Goal: Task Accomplishment & Management: Use online tool/utility

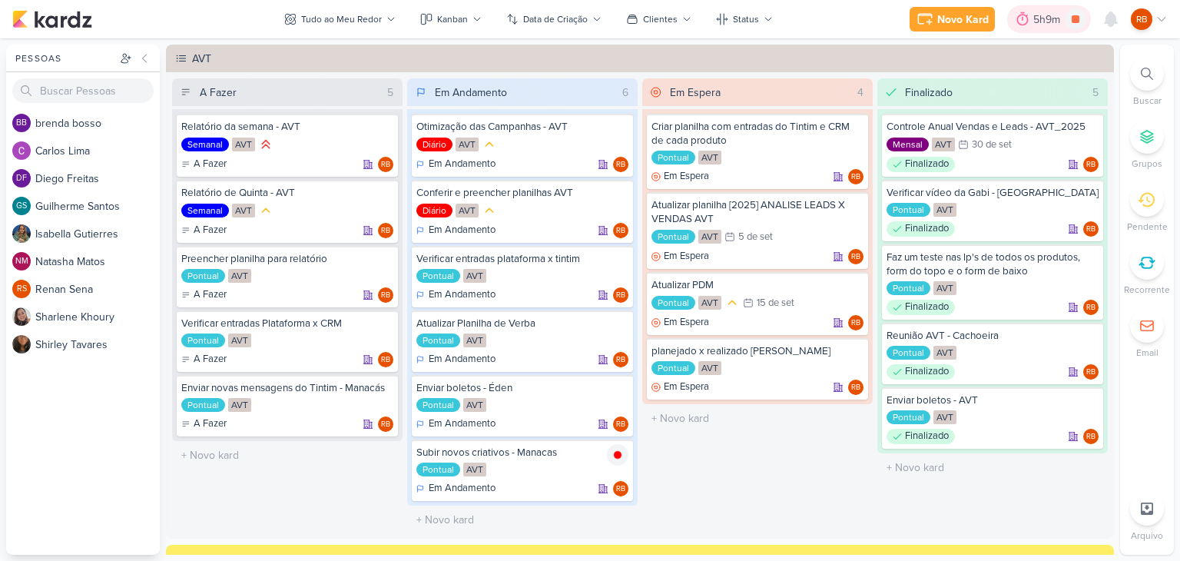
click at [1030, 9] on div "5h9m" at bounding box center [1049, 19] width 84 height 28
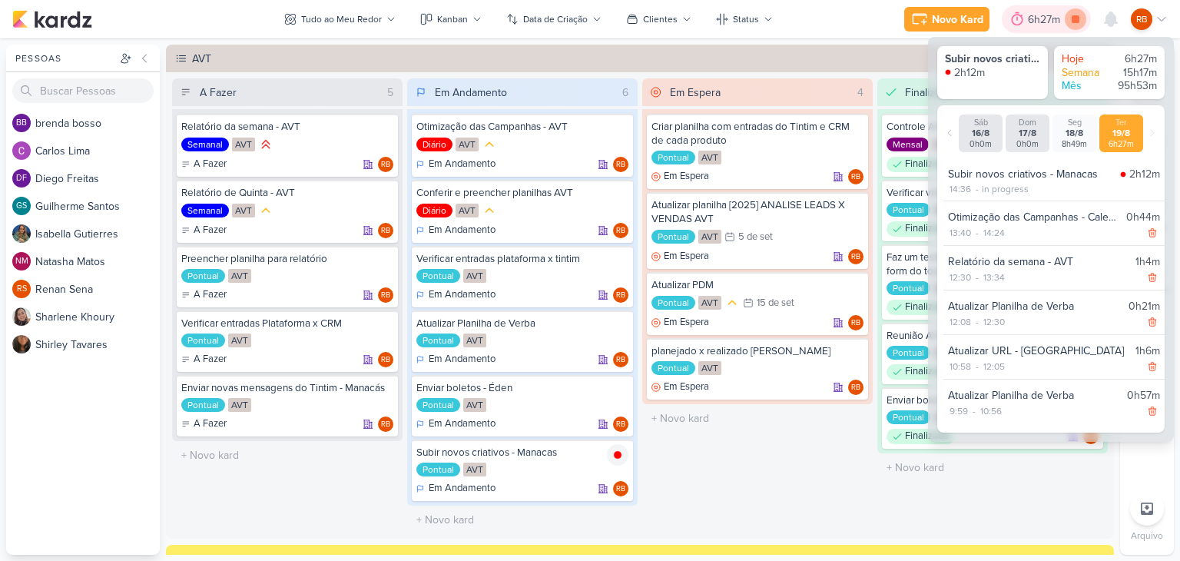
click at [1073, 22] on icon at bounding box center [1076, 19] width 8 height 8
click at [1047, 26] on div "6h27m" at bounding box center [1057, 19] width 68 height 28
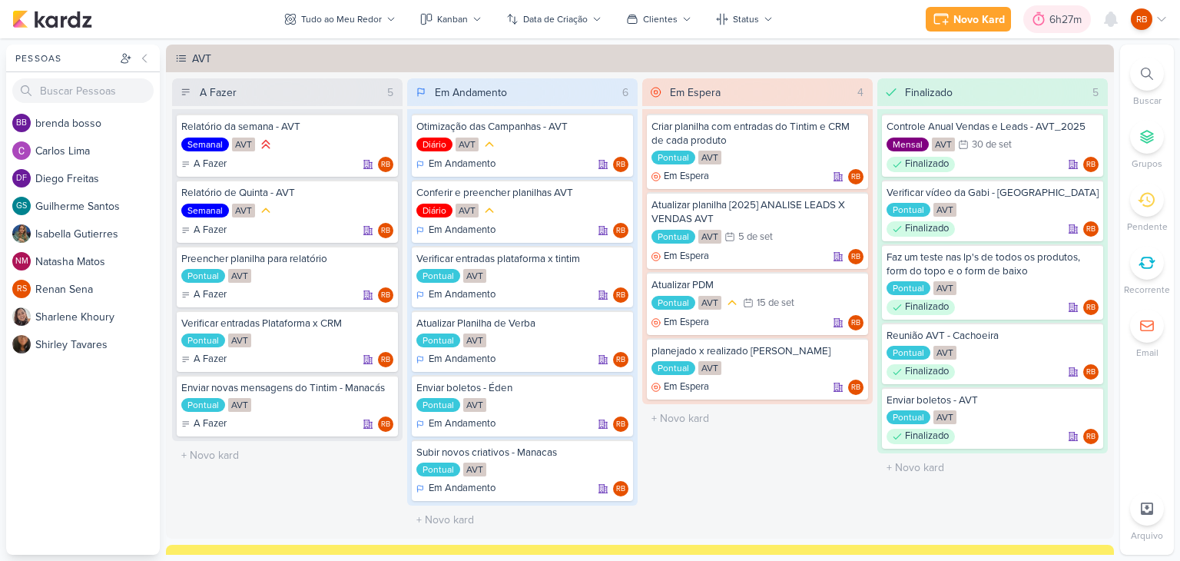
click at [1051, 25] on div "6h27m" at bounding box center [1068, 20] width 37 height 16
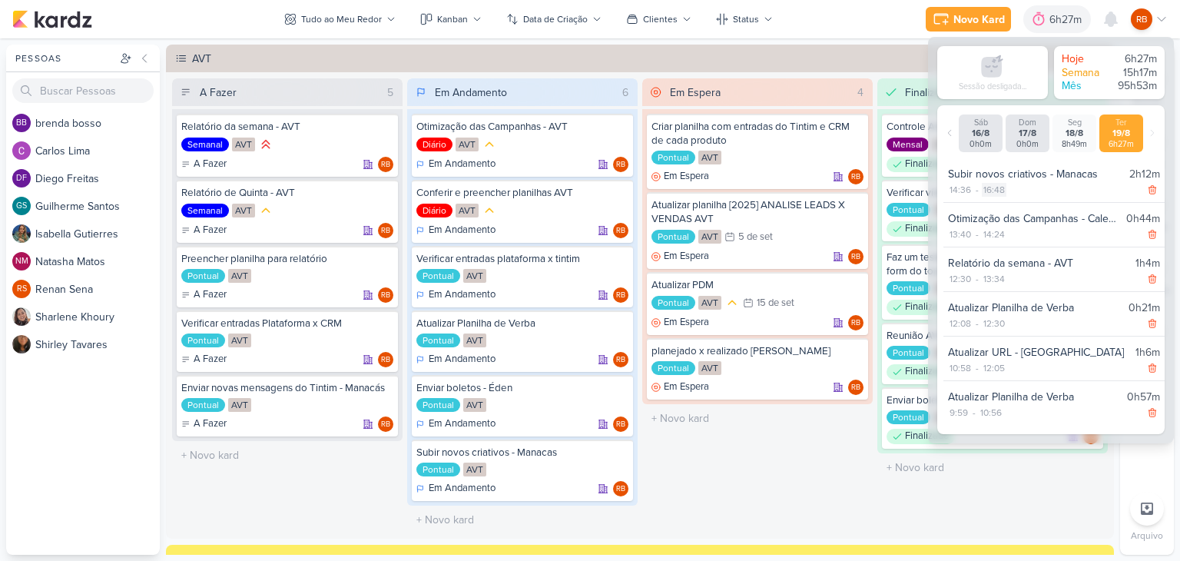
click at [999, 186] on div "16:48" at bounding box center [994, 190] width 25 height 14
select select "16"
click at [1014, 212] on select "00 01 02 03 04 05 06 07 08 09 10 11 12 13 14 15 16 17 18 19 20 21 22 23 24 25 2…" at bounding box center [1020, 210] width 22 height 18
click at [1009, 201] on select "00 01 02 03 04 05 06 07 08 09 10 11 12 13 14 15 16 17 18 19 20 21 22 23 24 25 2…" at bounding box center [1020, 210] width 22 height 18
click at [1040, 214] on icon at bounding box center [1042, 210] width 18 height 18
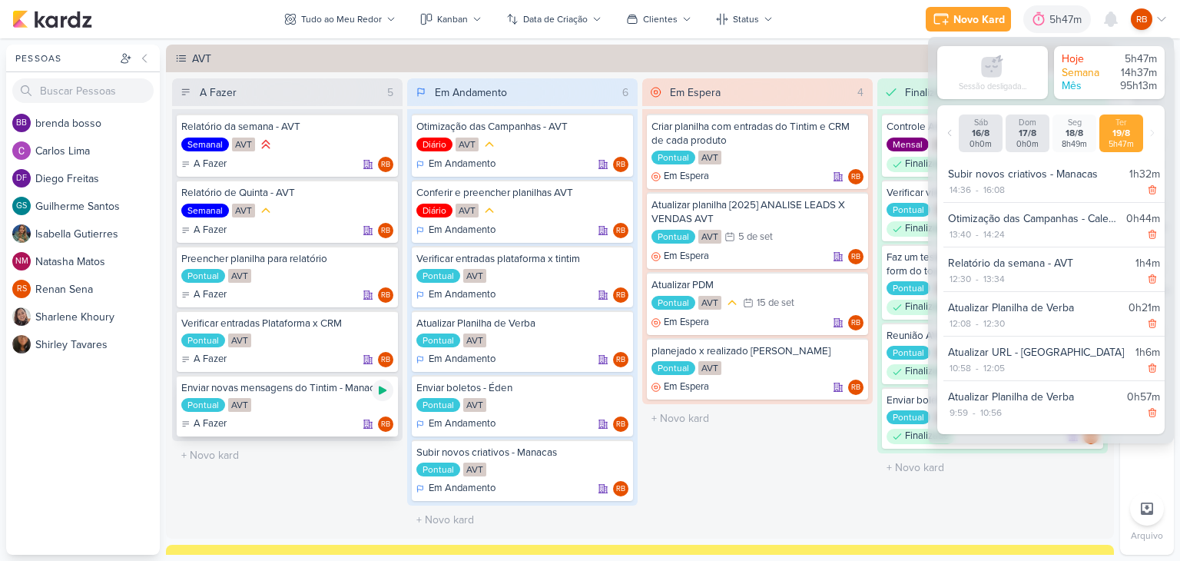
click at [376, 390] on icon at bounding box center [382, 390] width 12 height 12
click at [1036, 24] on div "5h47m" at bounding box center [1046, 20] width 37 height 16
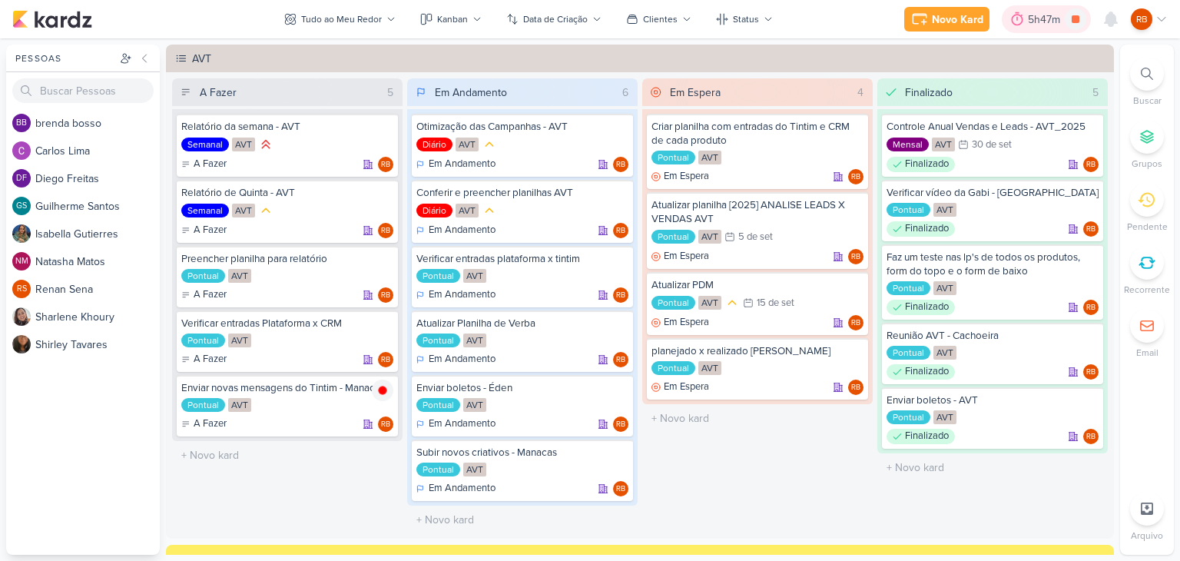
click at [1036, 24] on div "5h47m" at bounding box center [1046, 20] width 37 height 16
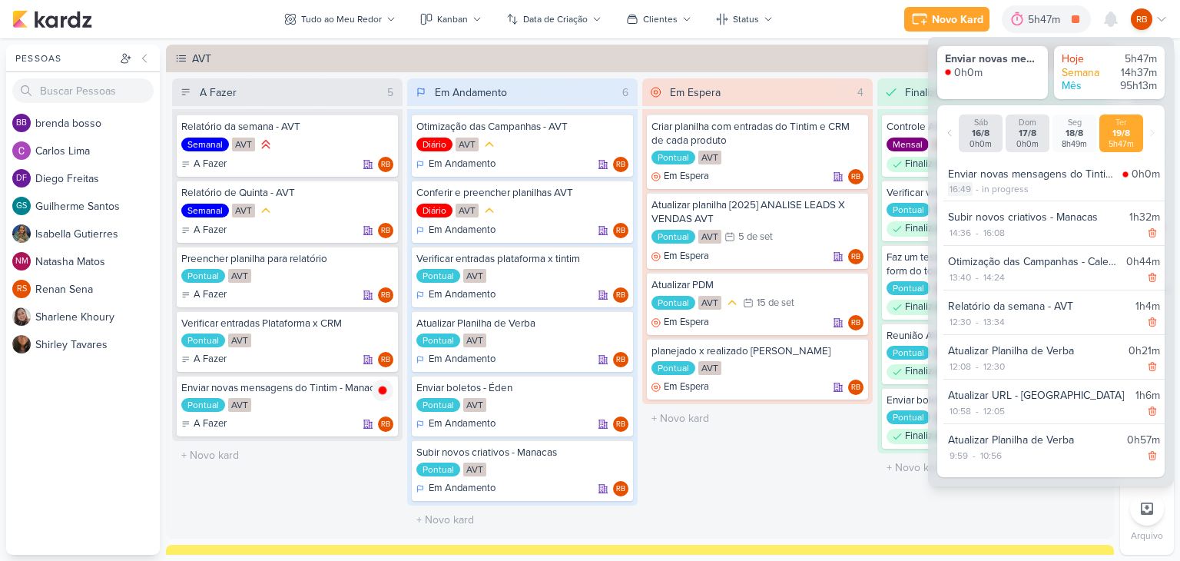
click at [971, 191] on div "16:49" at bounding box center [960, 189] width 25 height 14
click at [990, 209] on select "00 01 02 03 04 05 06 07 08 09 10 11 12 13 14 15 16 17 18 19 20 21 22 23 24 25 2…" at bounding box center [987, 209] width 22 height 18
select select "10"
click at [976, 200] on select "00 01 02 03 04 05 06 07 08 09 10 11 12 13 14 15 16 17 18 19 20 21 22 23 24 25 2…" at bounding box center [987, 209] width 22 height 18
click at [1008, 204] on icon at bounding box center [1009, 209] width 18 height 18
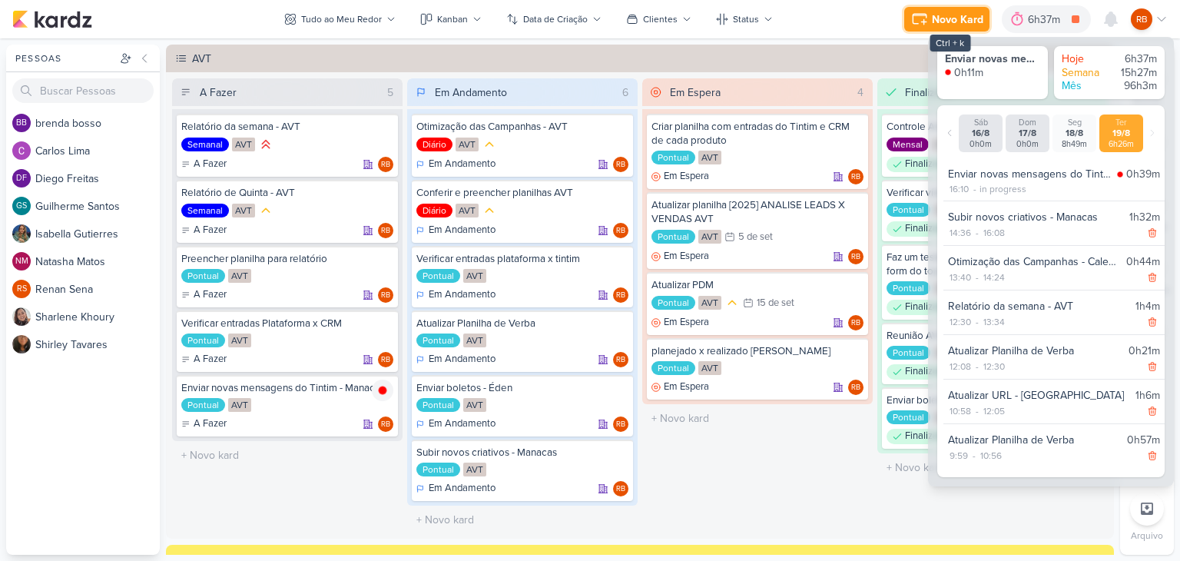
click at [944, 19] on div "Novo Kard" at bounding box center [957, 20] width 51 height 16
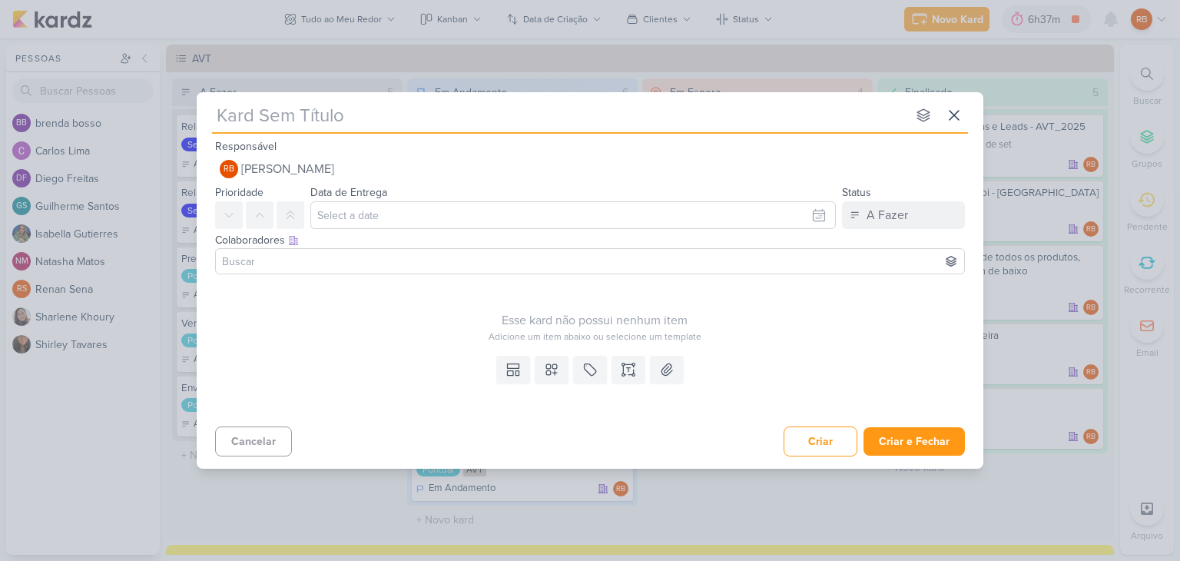
drag, startPoint x: 303, startPoint y: 526, endPoint x: 300, endPoint y: 482, distance: 44.7
click at [303, 526] on div "nenhum grupo disponível esc Responsável RB Rogerio Bispo Nenhum contato encontr…" at bounding box center [590, 280] width 1180 height 561
click at [264, 438] on button "Cancelar" at bounding box center [253, 441] width 77 height 30
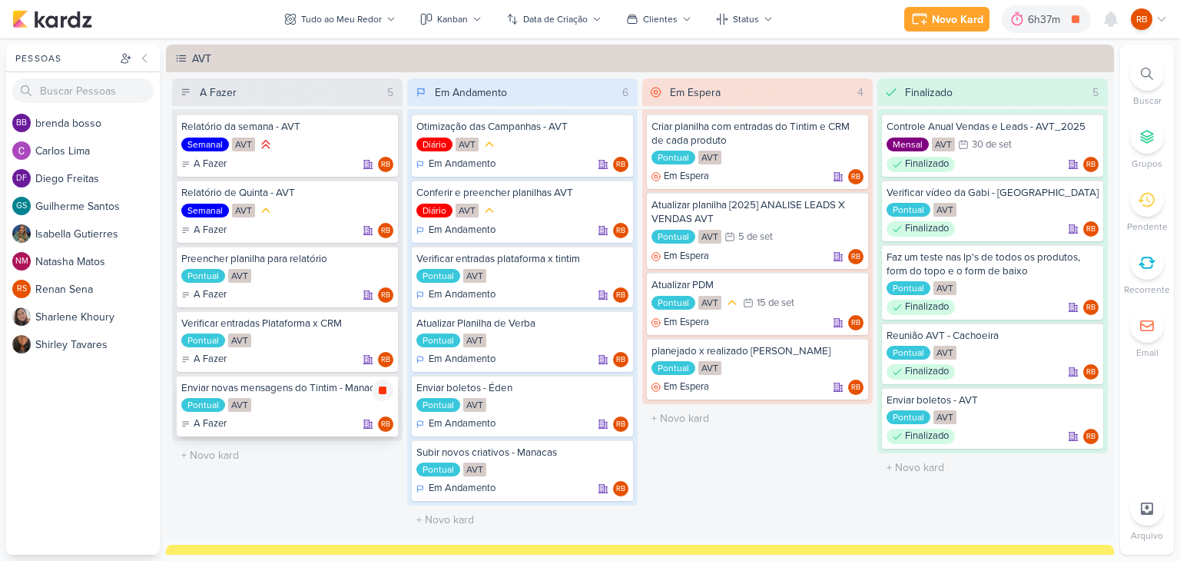
click at [384, 389] on icon at bounding box center [383, 390] width 8 height 8
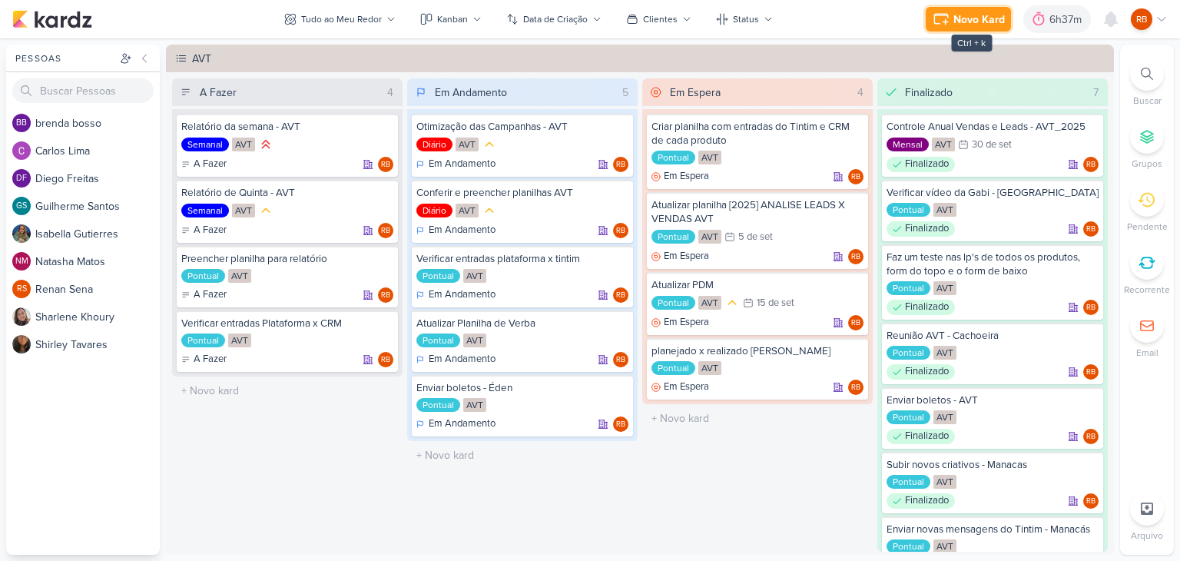
click at [978, 13] on div "Novo Kard" at bounding box center [979, 20] width 51 height 16
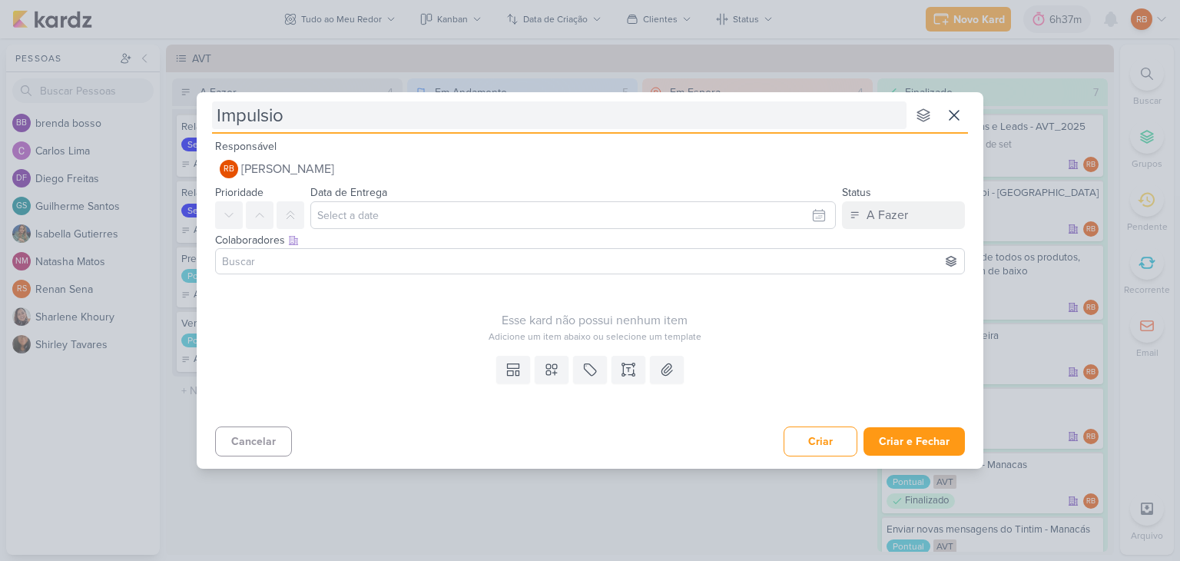
type input "Impulsion"
type input "Impulsionamento"
type input "Impulsionamento AV"
type input "Impulsionamento AVT"
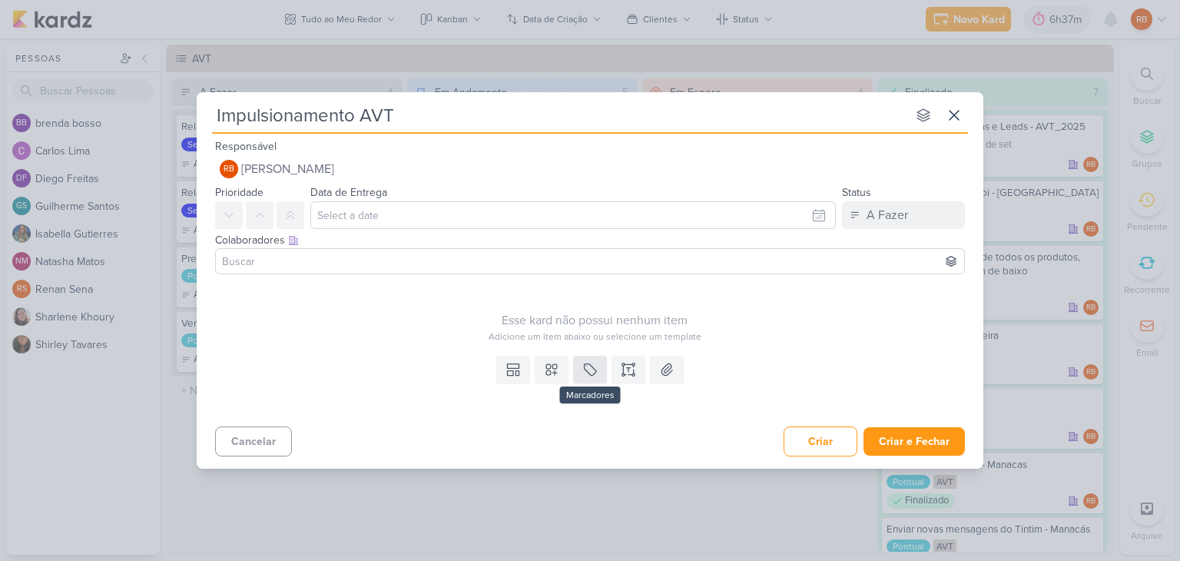
type input "Impulsionamento AVT"
click at [593, 372] on icon at bounding box center [589, 369] width 15 height 15
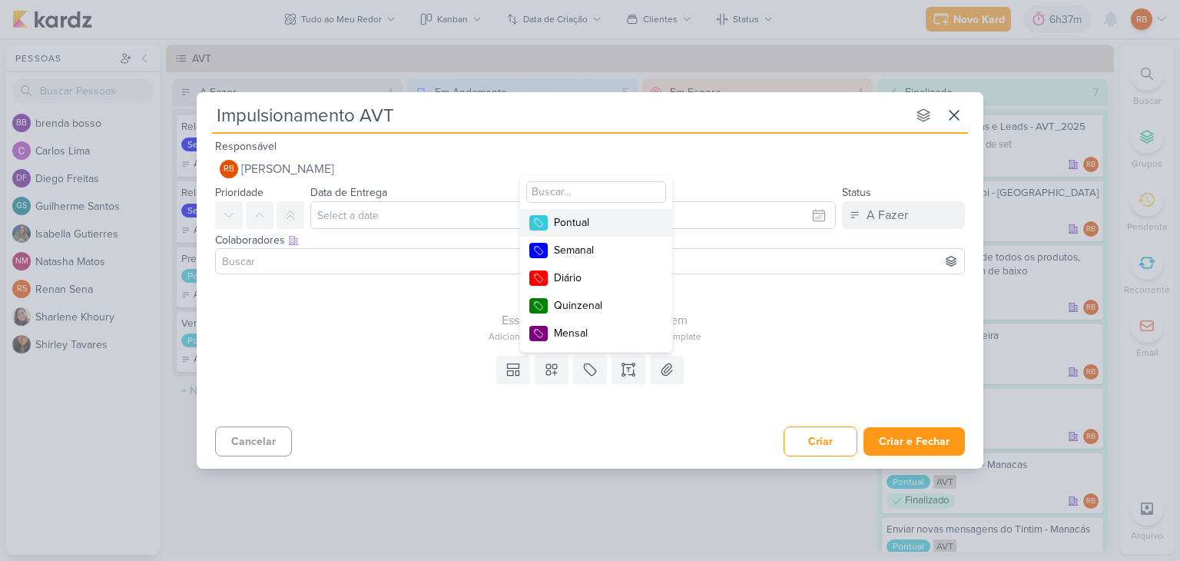
click at [592, 224] on div "Pontual" at bounding box center [604, 222] width 100 height 16
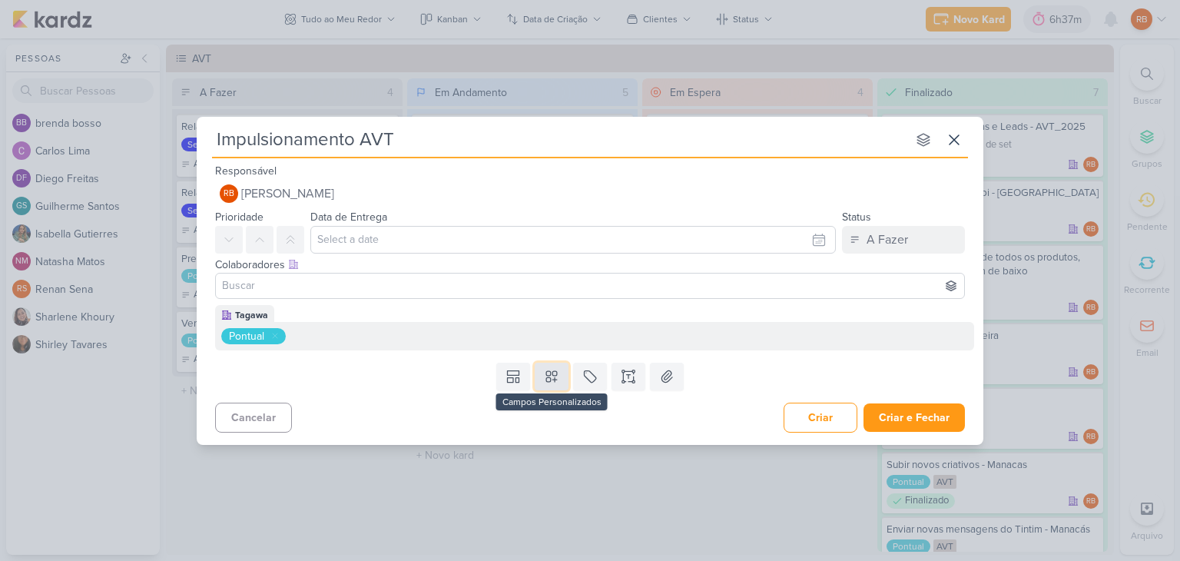
click at [558, 381] on icon at bounding box center [551, 376] width 15 height 15
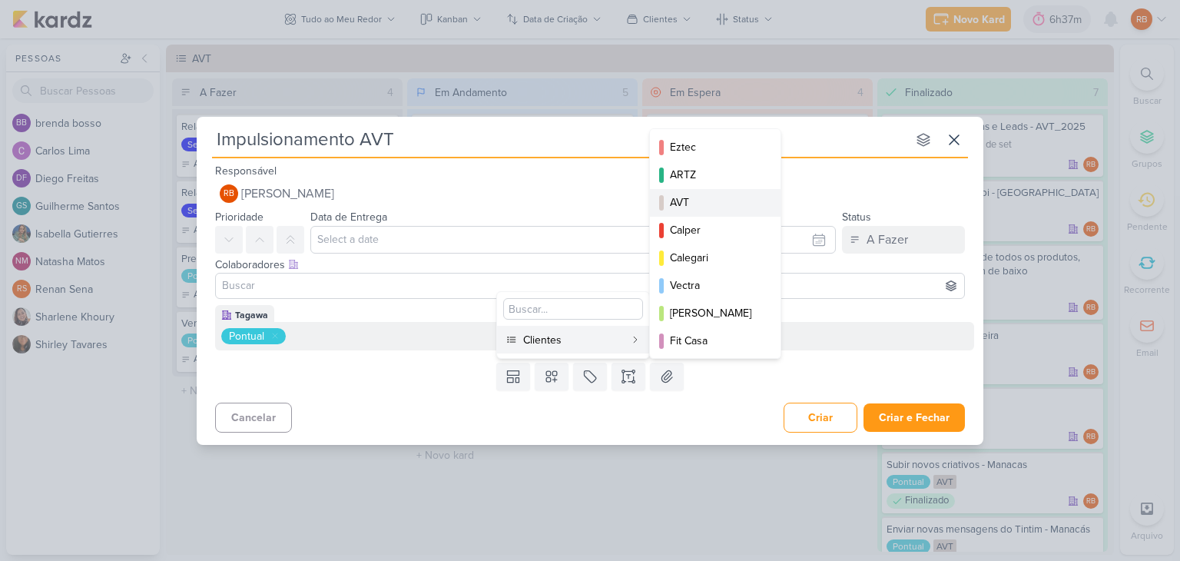
click at [708, 194] on div "AVT" at bounding box center [716, 202] width 92 height 16
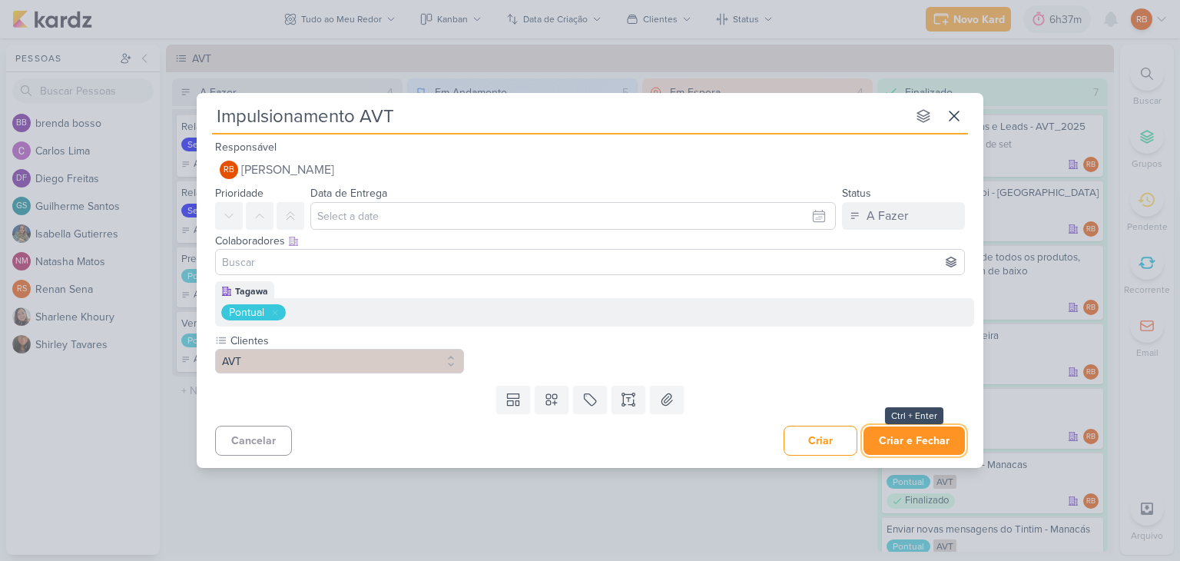
click at [894, 437] on button "Criar e Fechar" at bounding box center [914, 440] width 101 height 28
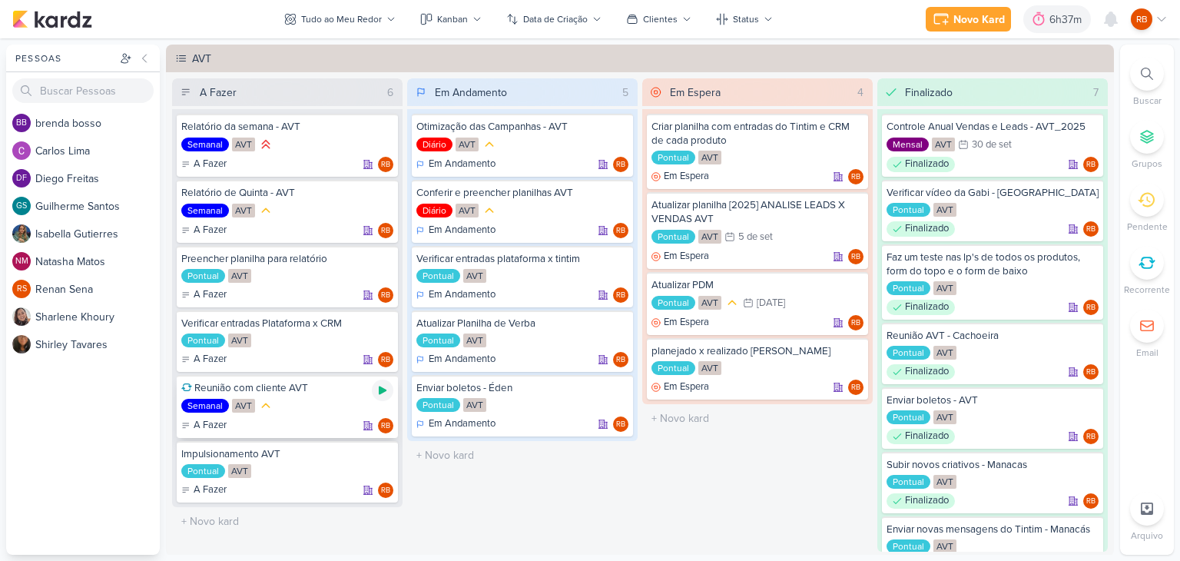
click at [379, 389] on icon at bounding box center [383, 390] width 8 height 8
click at [1043, 18] on div "7h21m" at bounding box center [1047, 20] width 35 height 16
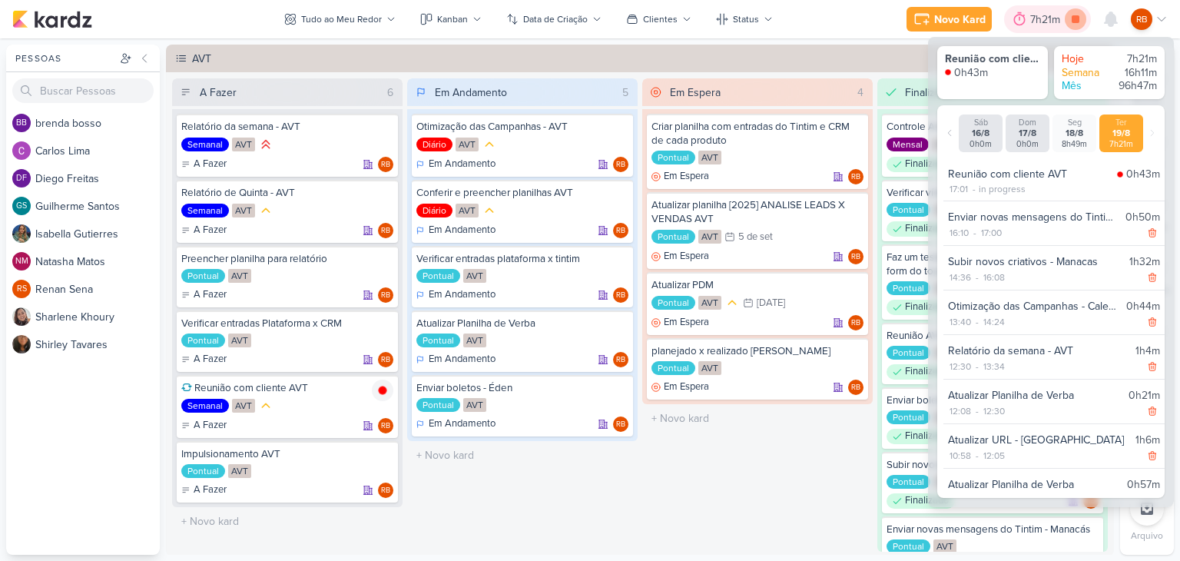
click at [1076, 22] on icon at bounding box center [1076, 19] width 8 height 8
